Goal: Task Accomplishment & Management: Complete application form

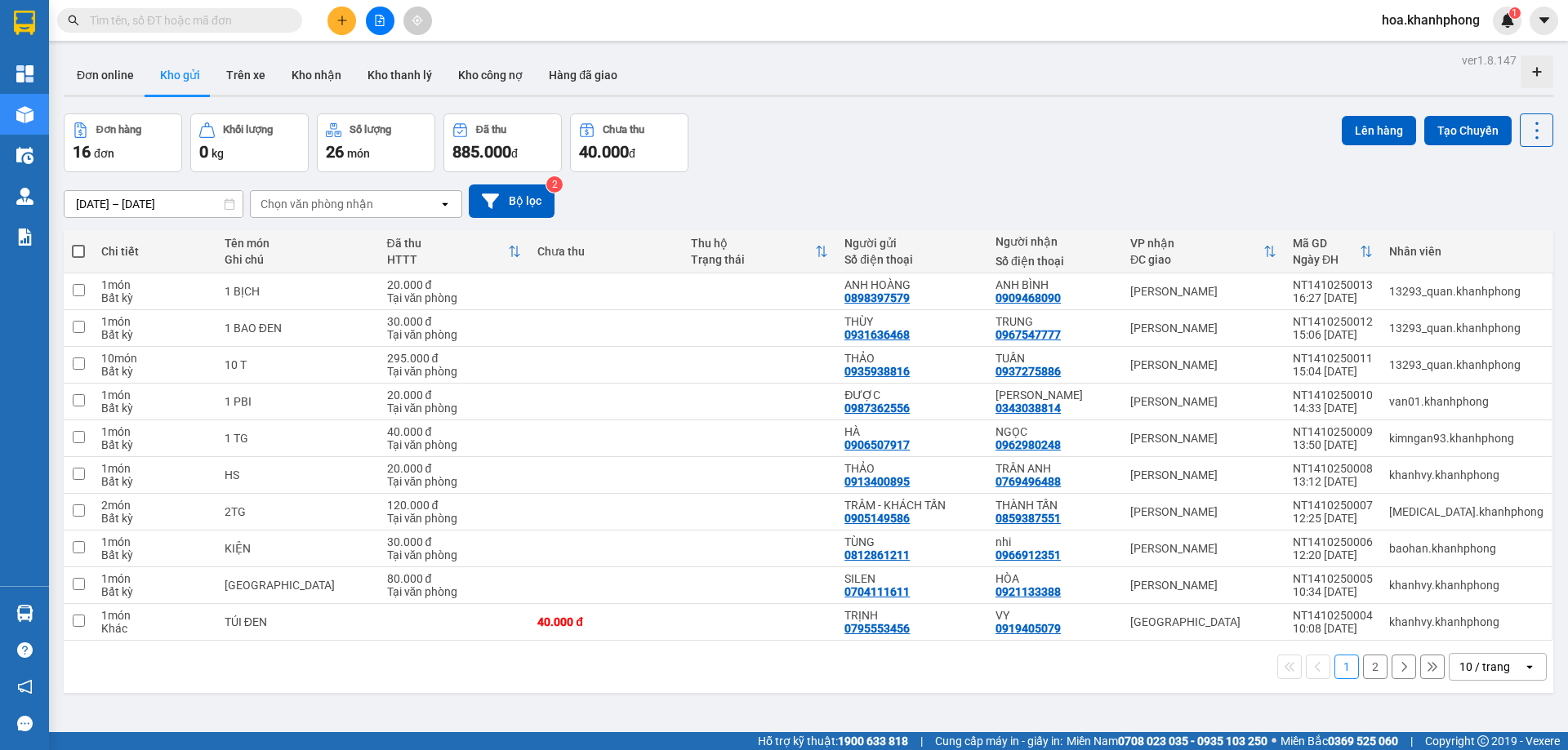
click at [110, 17] on input "text" at bounding box center [185, 21] width 193 height 18
paste input "0974751411"
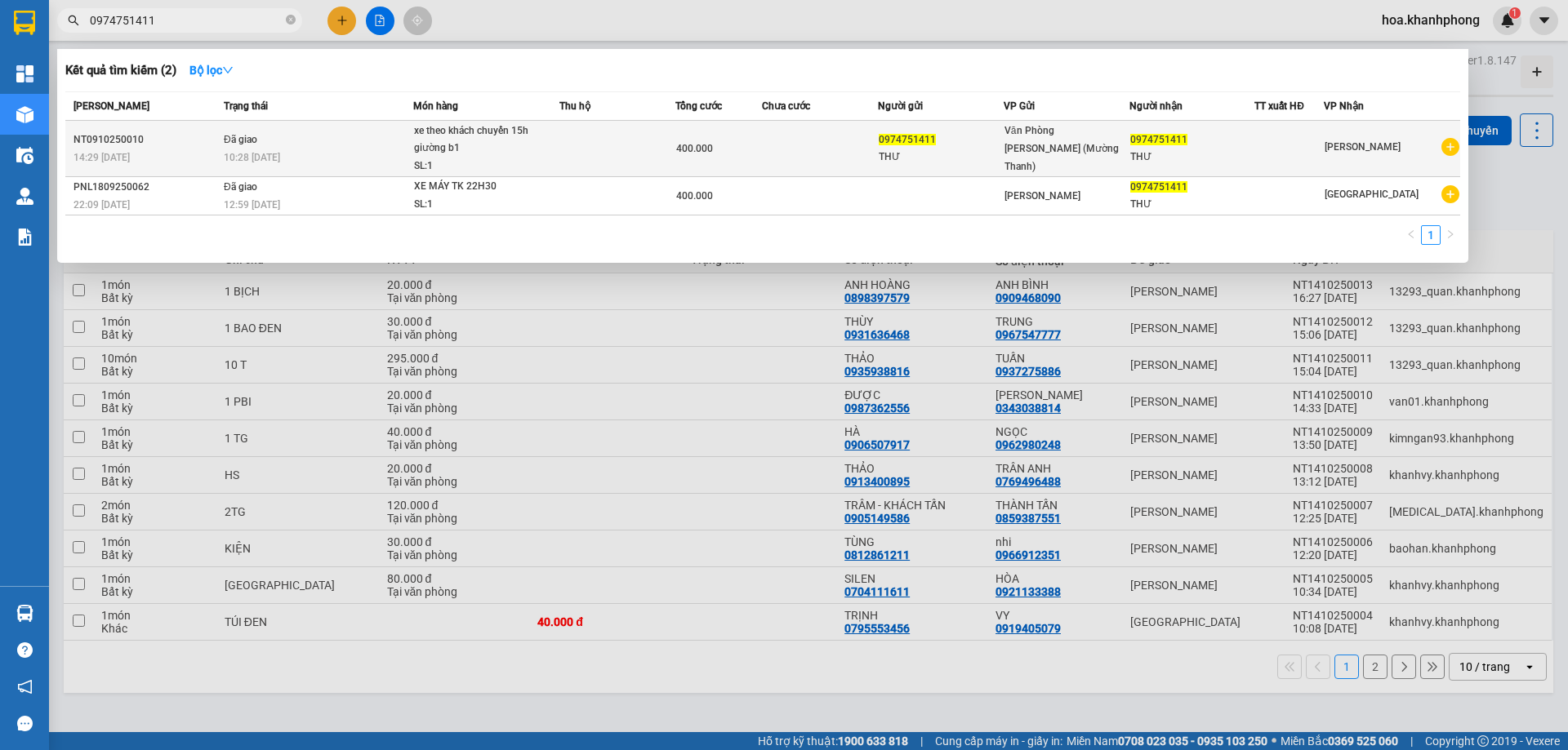
type input "0974751411"
click at [601, 156] on td at bounding box center [617, 149] width 116 height 57
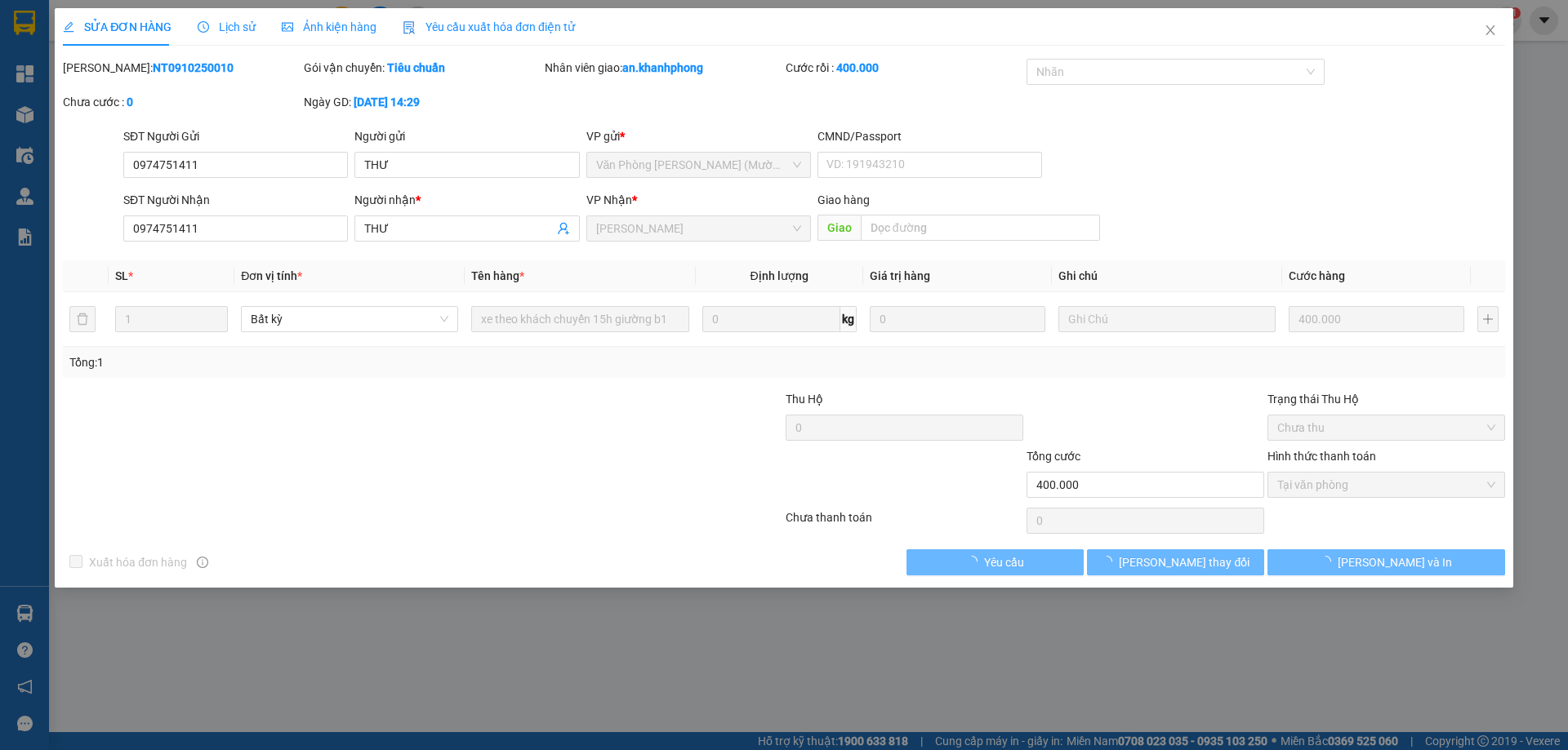
type input "0974751411"
type input "THƯ"
type input "0974751411"
type input "THƯ"
type input "400.000"
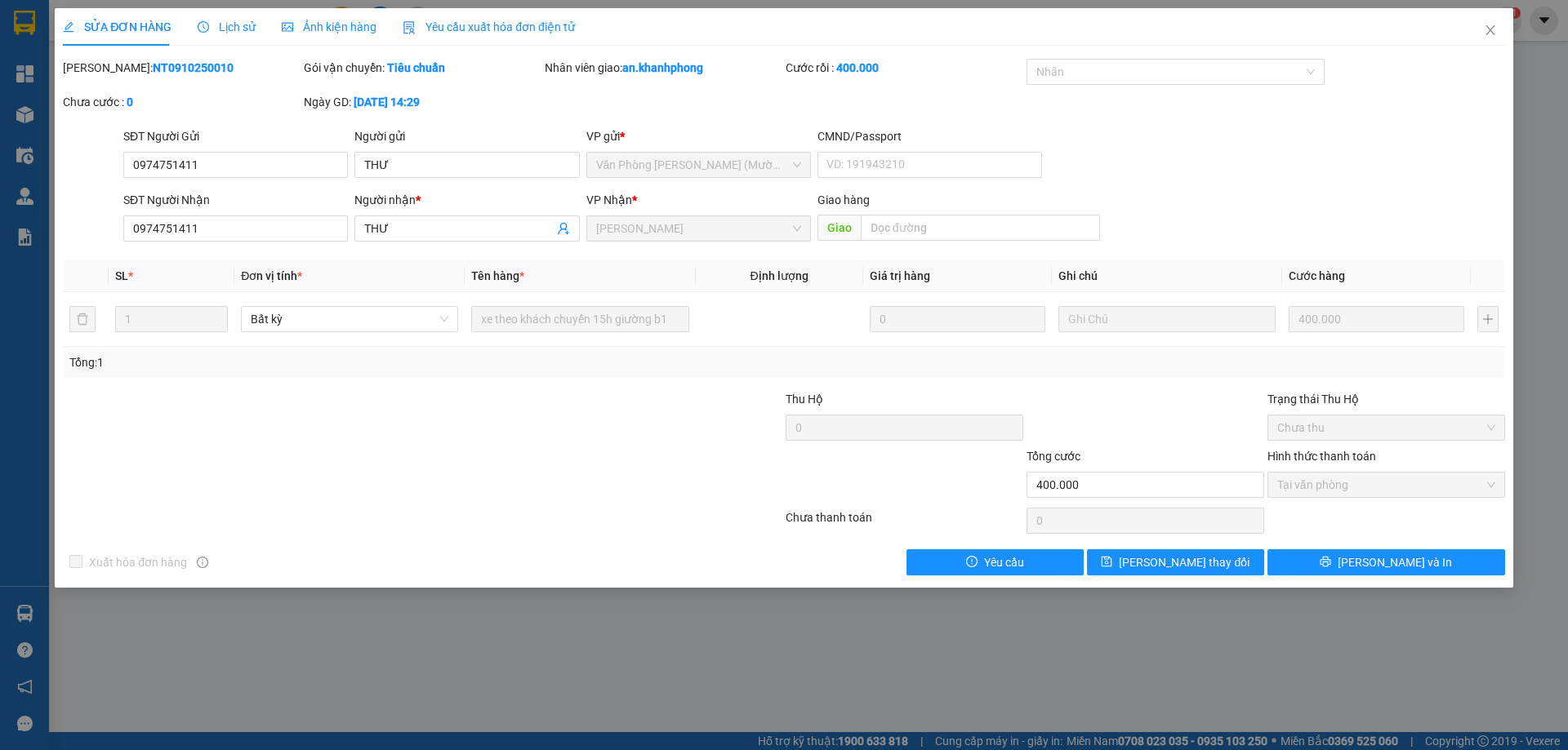
drag, startPoint x: 188, startPoint y: 70, endPoint x: 105, endPoint y: 68, distance: 83.0
click at [105, 68] on div "Mã ĐH: NT0910250010" at bounding box center [182, 68] width 237 height 18
copy b "NT0910250010"
